Goal: Information Seeking & Learning: Learn about a topic

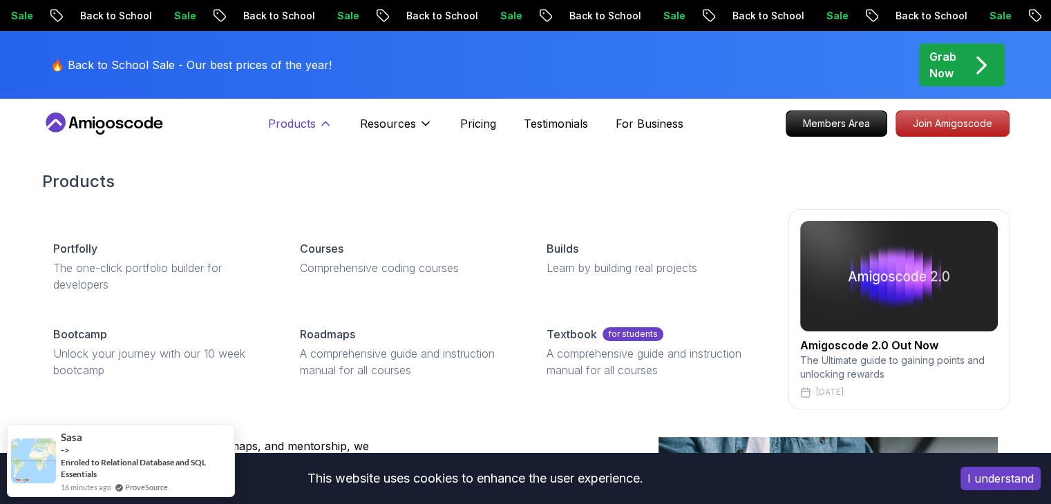
click at [310, 125] on p "Products" at bounding box center [292, 123] width 48 height 17
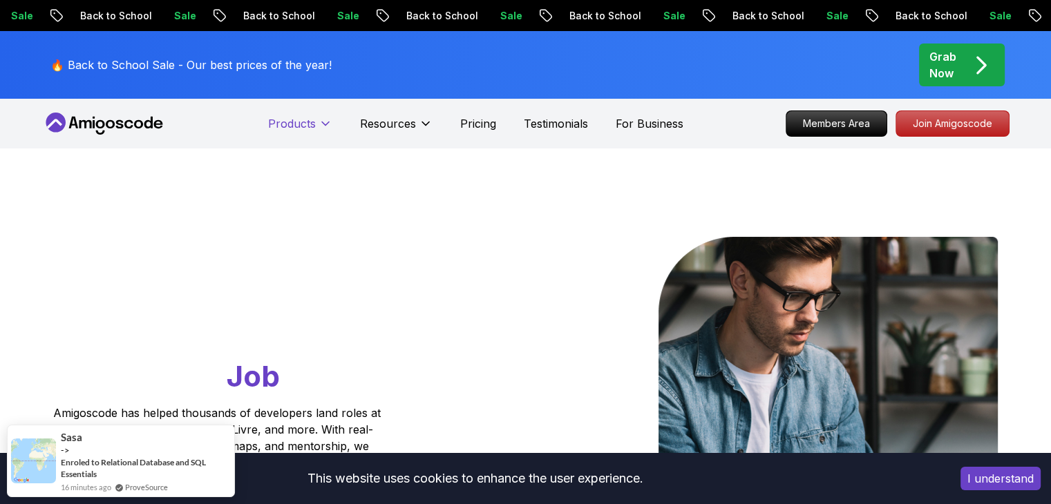
click at [310, 125] on p "Products" at bounding box center [292, 123] width 48 height 17
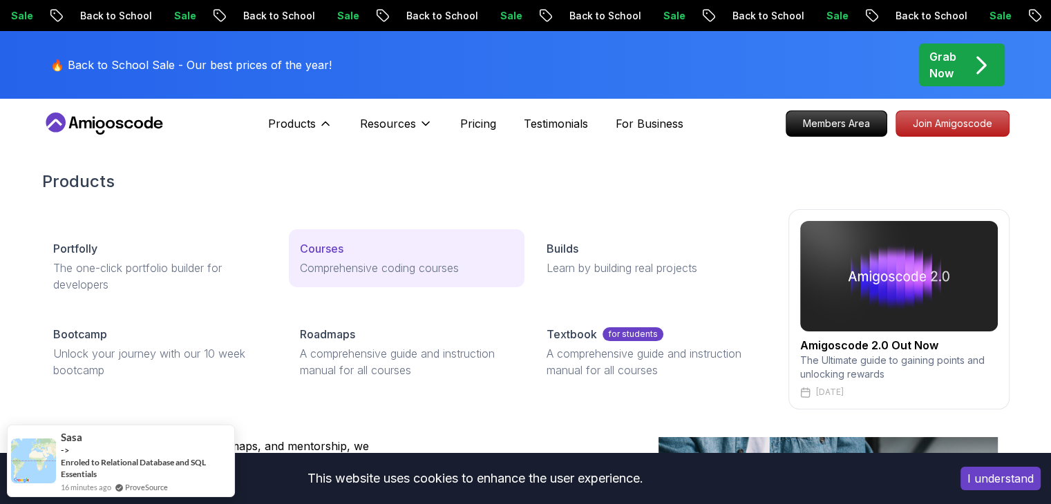
click at [323, 254] on p "Courses" at bounding box center [322, 248] width 44 height 17
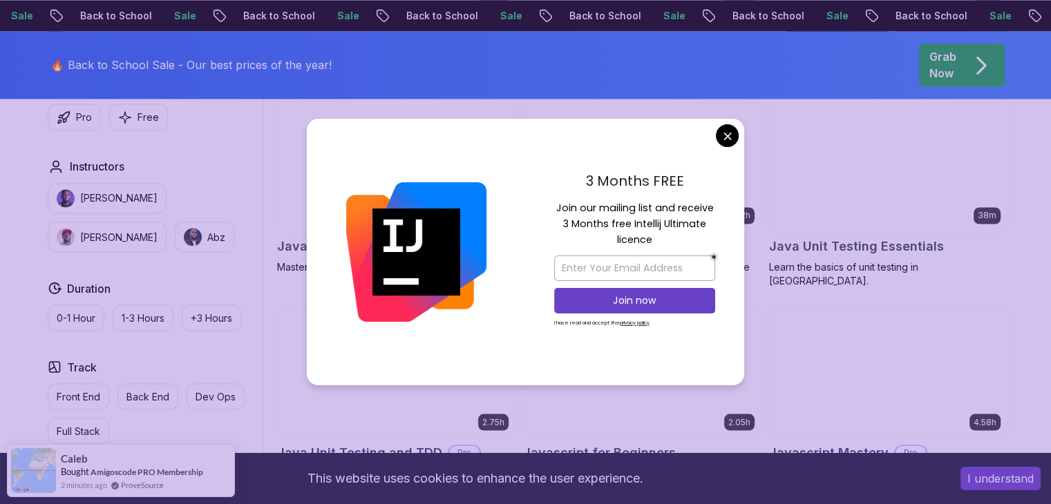
scroll to position [2446, 0]
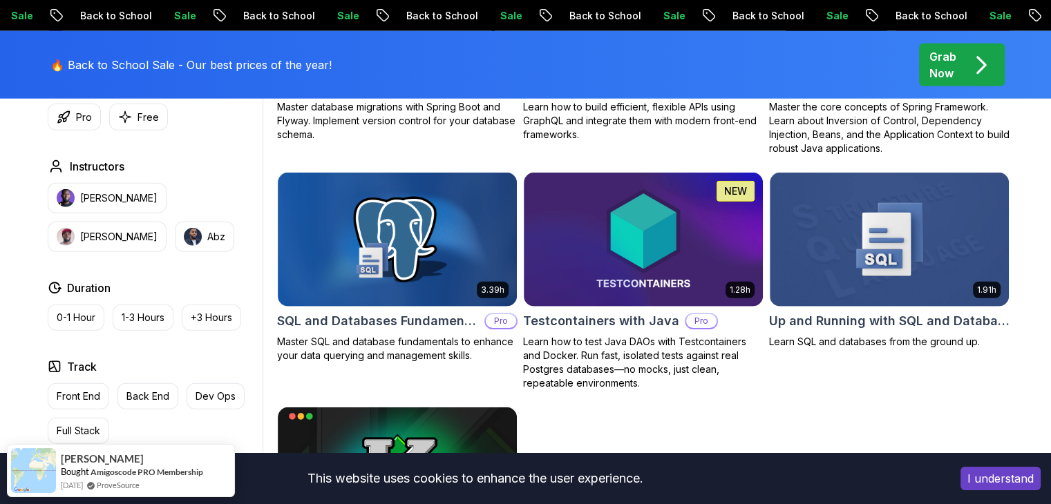
scroll to position [3650, 0]
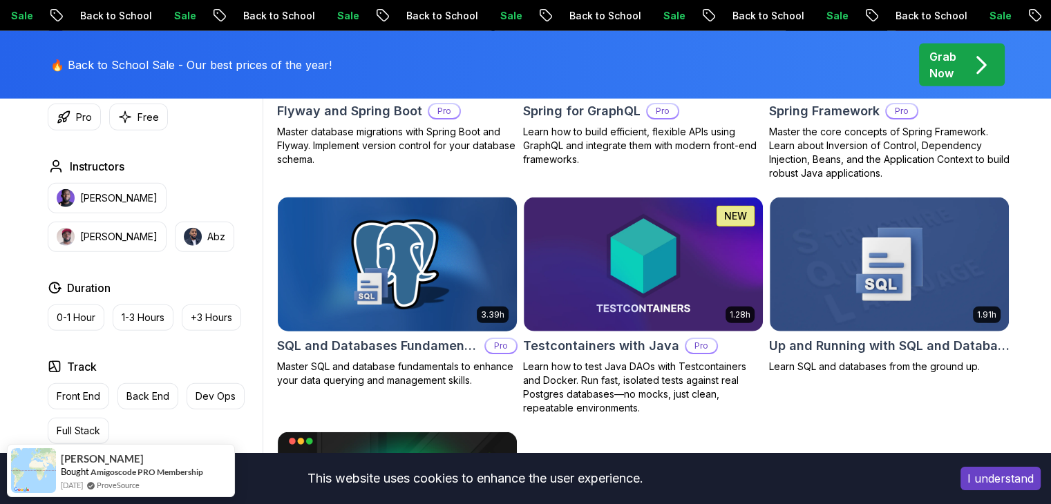
click at [419, 238] on img at bounding box center [397, 264] width 251 height 140
